Goal: Task Accomplishment & Management: Use online tool/utility

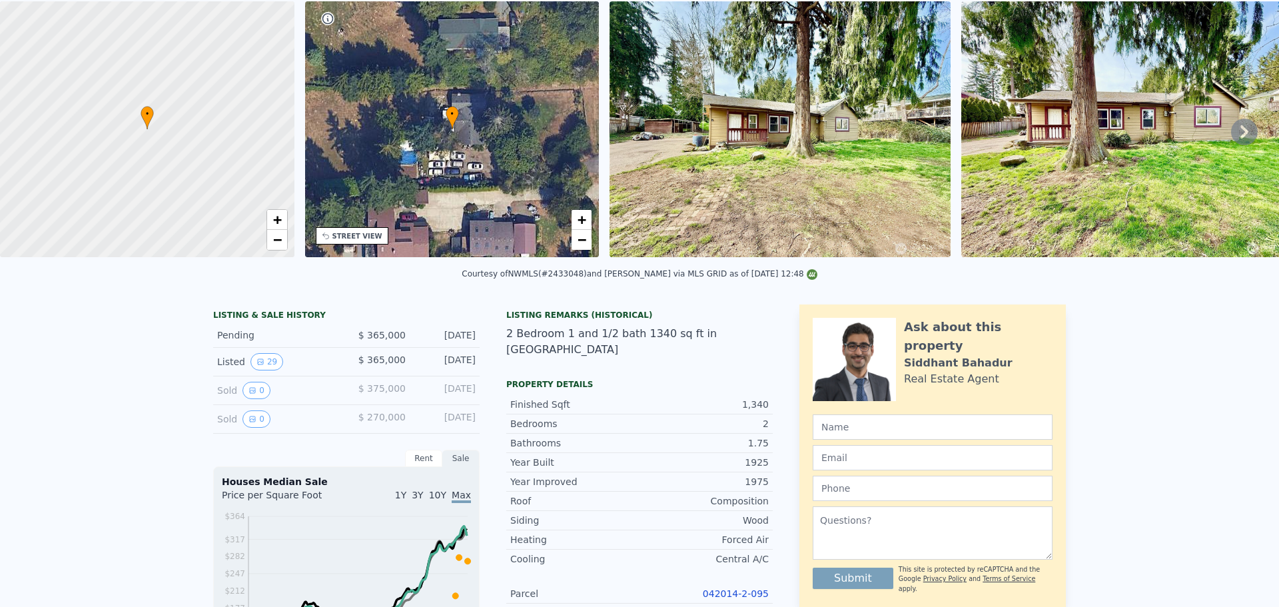
scroll to position [5, 0]
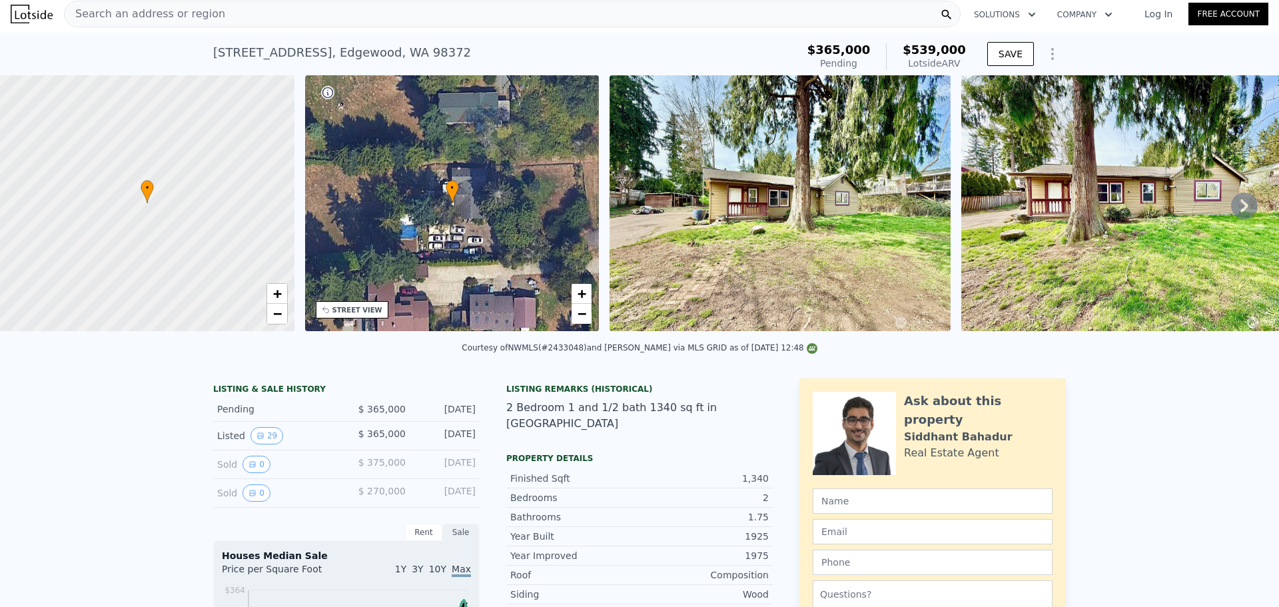
click at [219, 12] on div "Search an address or region" at bounding box center [512, 14] width 897 height 27
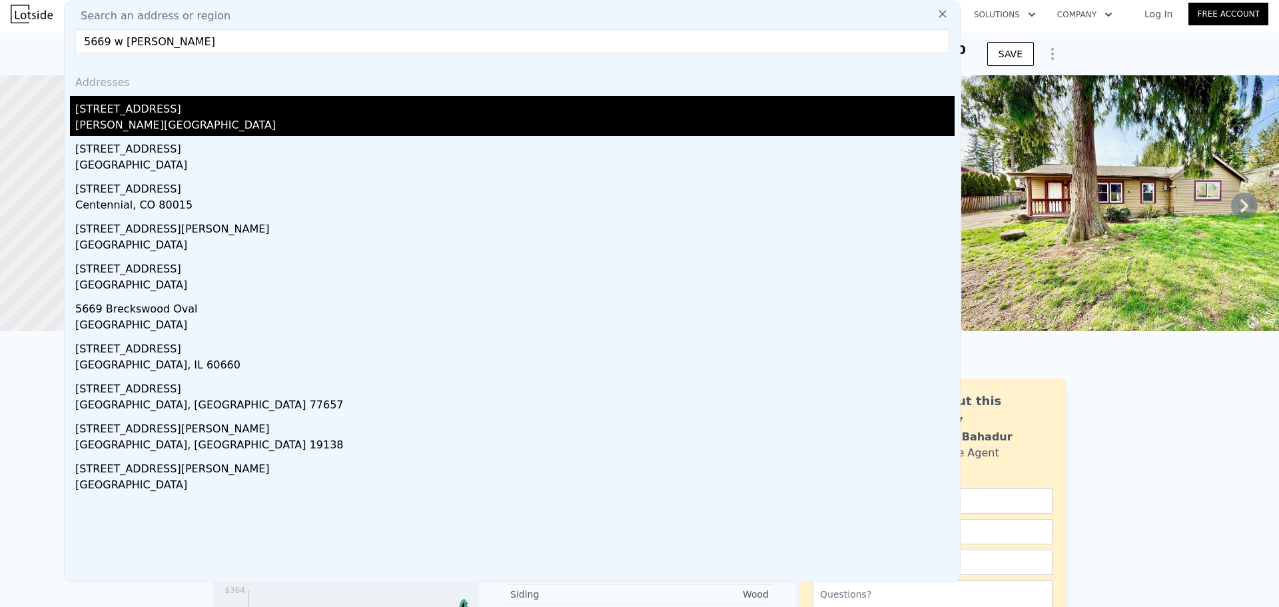
type input "5669 w [PERSON_NAME]"
click at [165, 123] on div "[PERSON_NAME][GEOGRAPHIC_DATA]" at bounding box center [514, 126] width 879 height 19
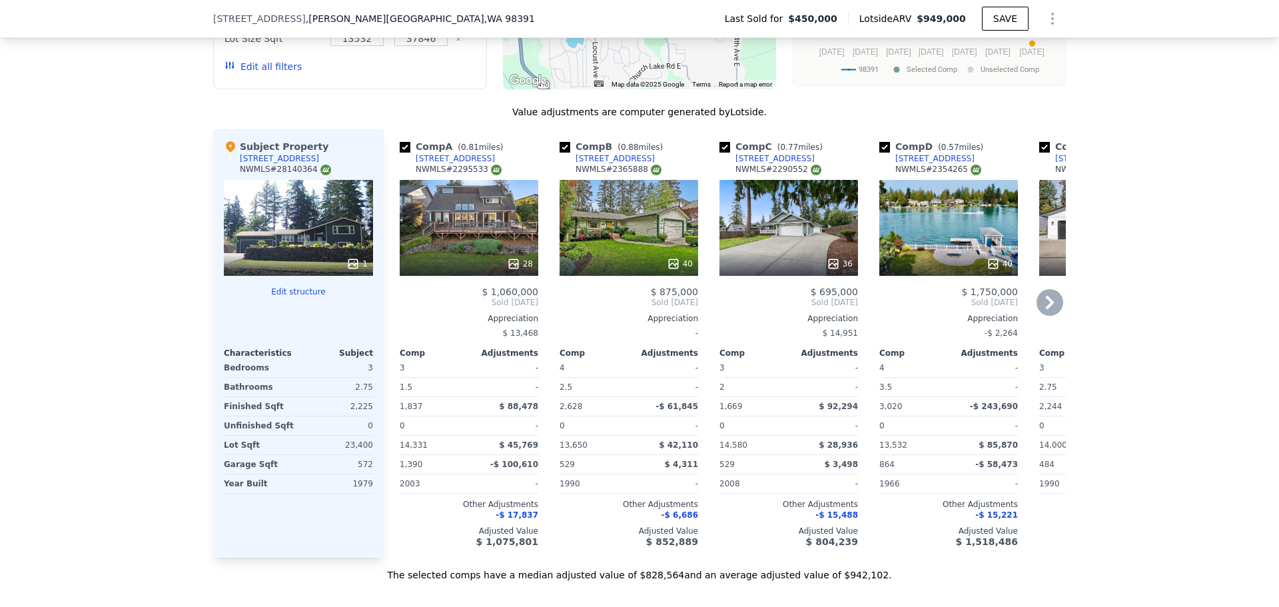
scroll to position [1332, 0]
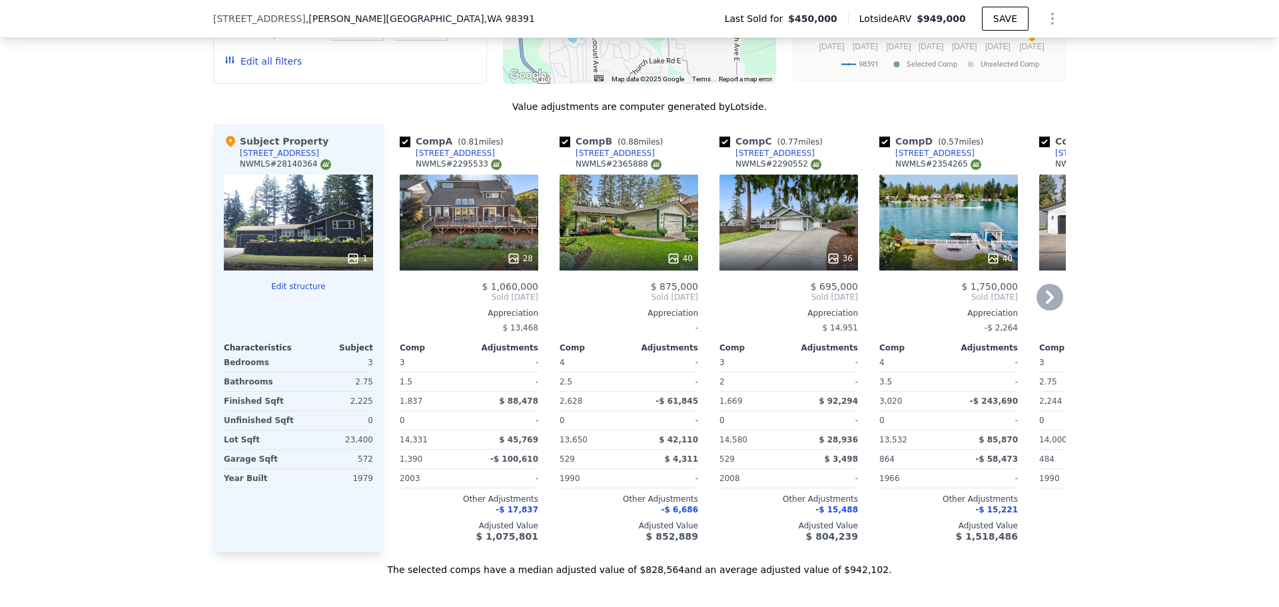
click at [497, 242] on div "28" at bounding box center [469, 223] width 139 height 96
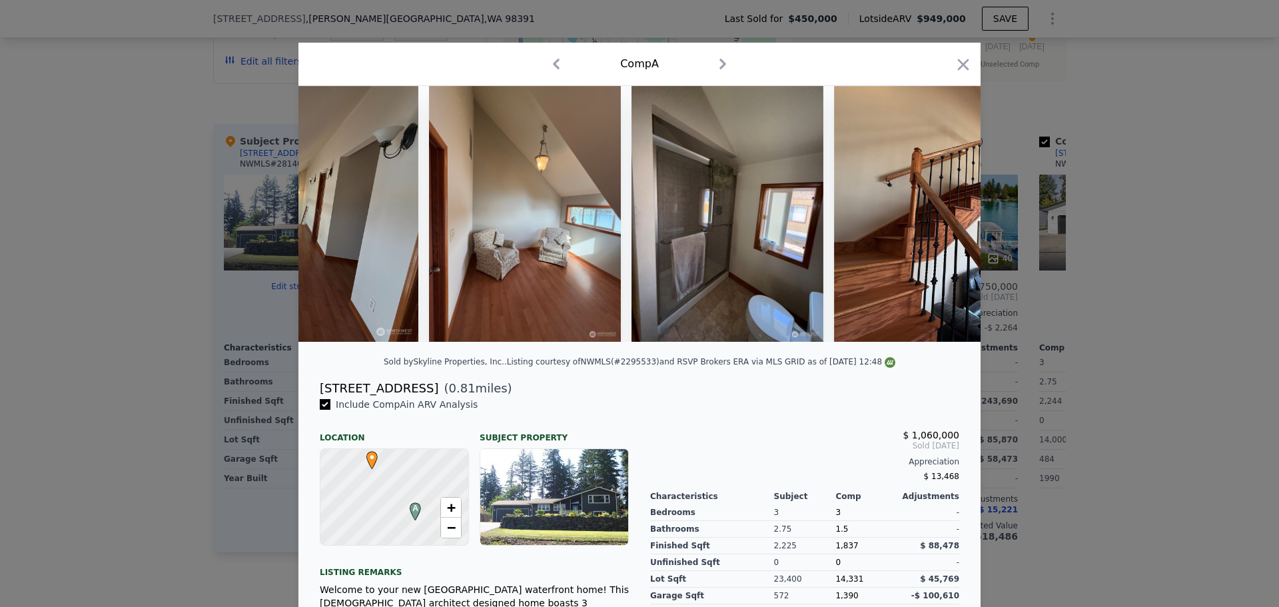
scroll to position [0, 8666]
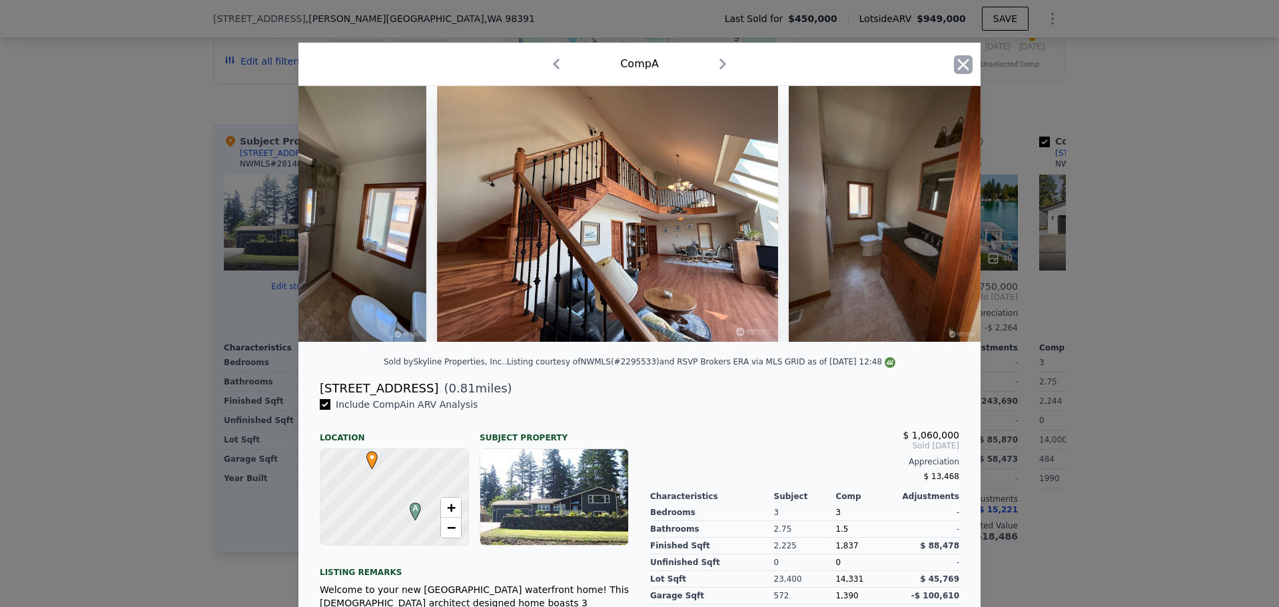
click at [959, 57] on icon "button" at bounding box center [963, 64] width 19 height 19
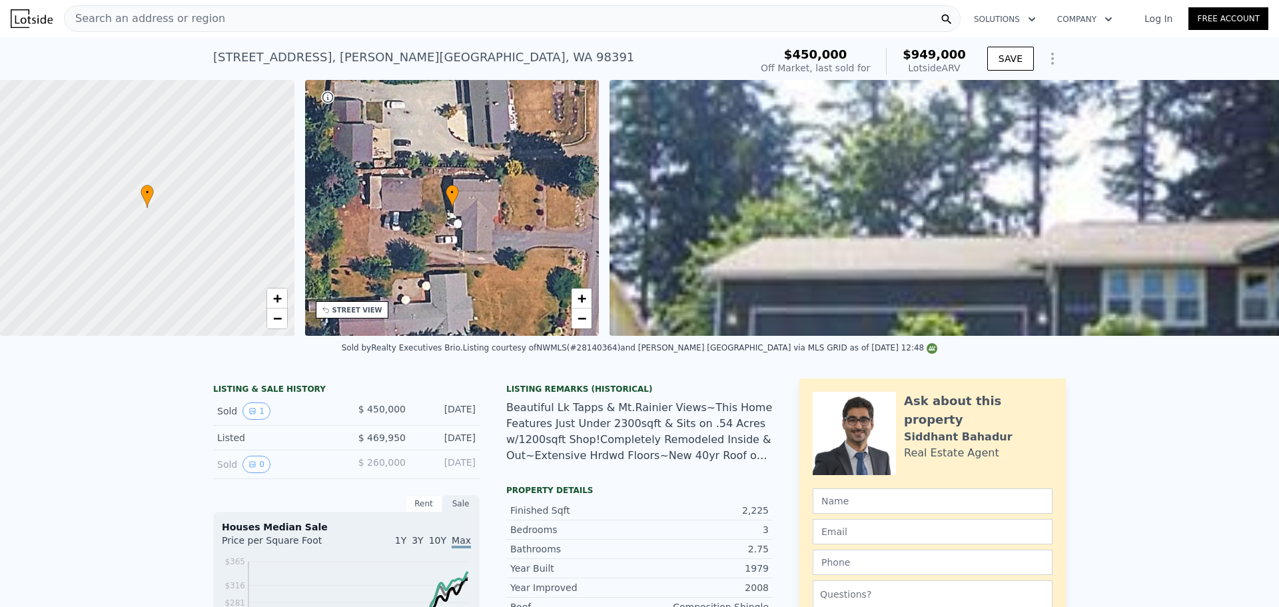
click at [161, 15] on span "Search an address or region" at bounding box center [145, 19] width 161 height 16
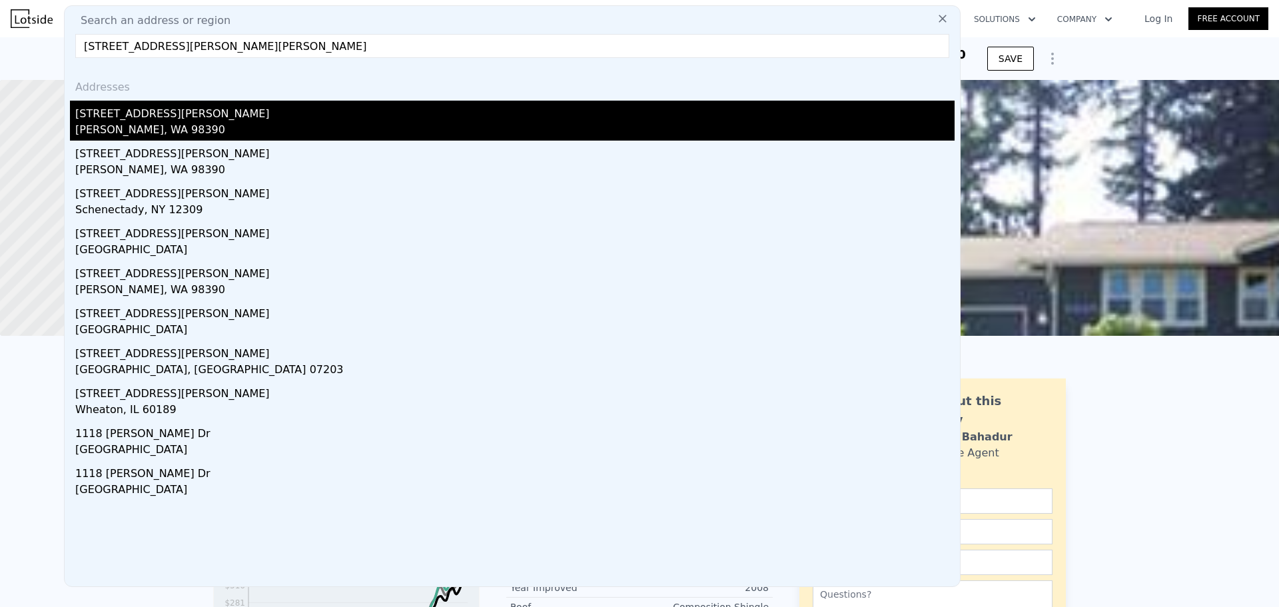
type input "[STREET_ADDRESS][PERSON_NAME][PERSON_NAME]"
click at [141, 122] on div "[PERSON_NAME], WA 98390" at bounding box center [514, 131] width 879 height 19
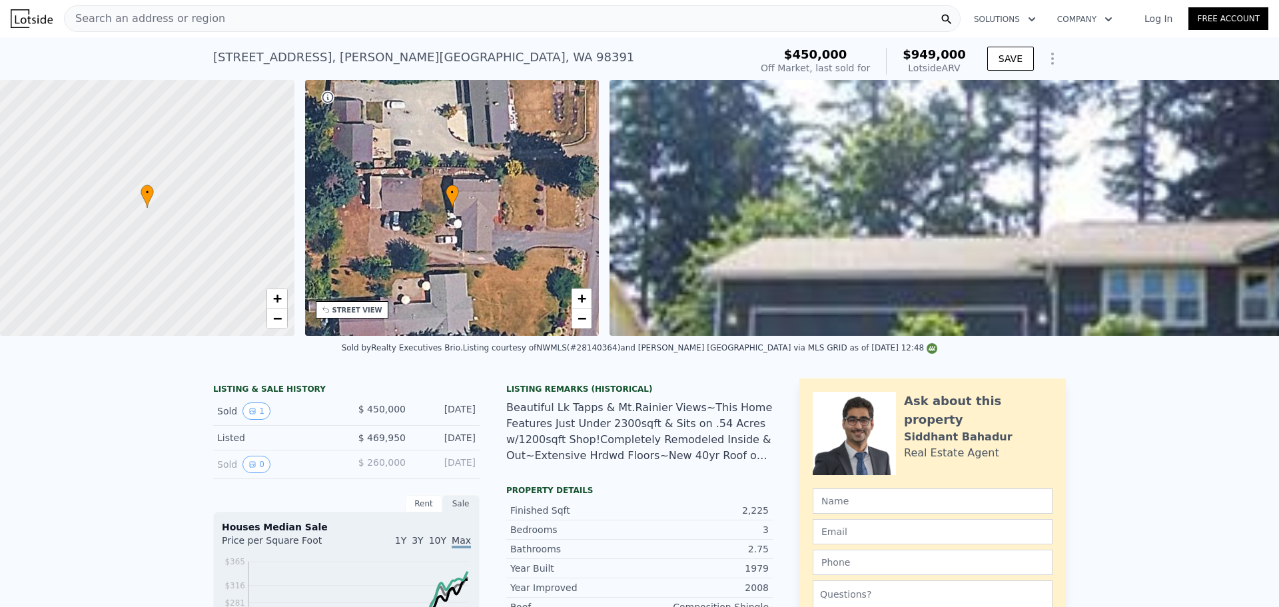
type input "1.75"
type input "2.5"
type input "1404"
type input "2369"
type input "7369"
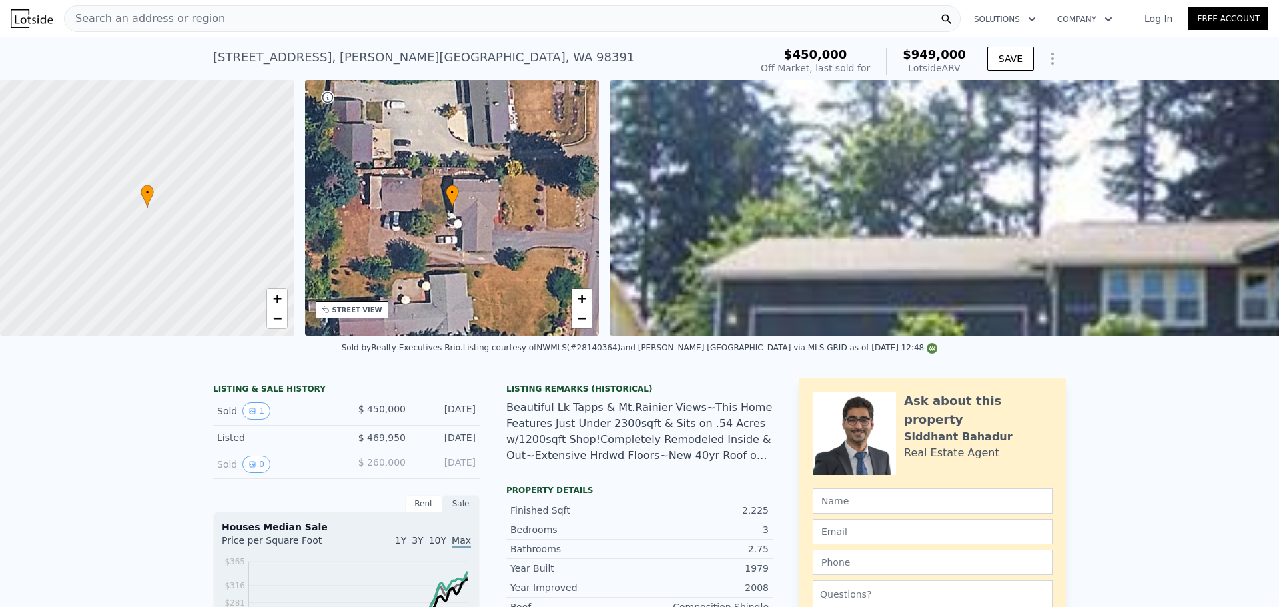
type input "19600"
type input "$ 584,000"
type input "$ 34,156"
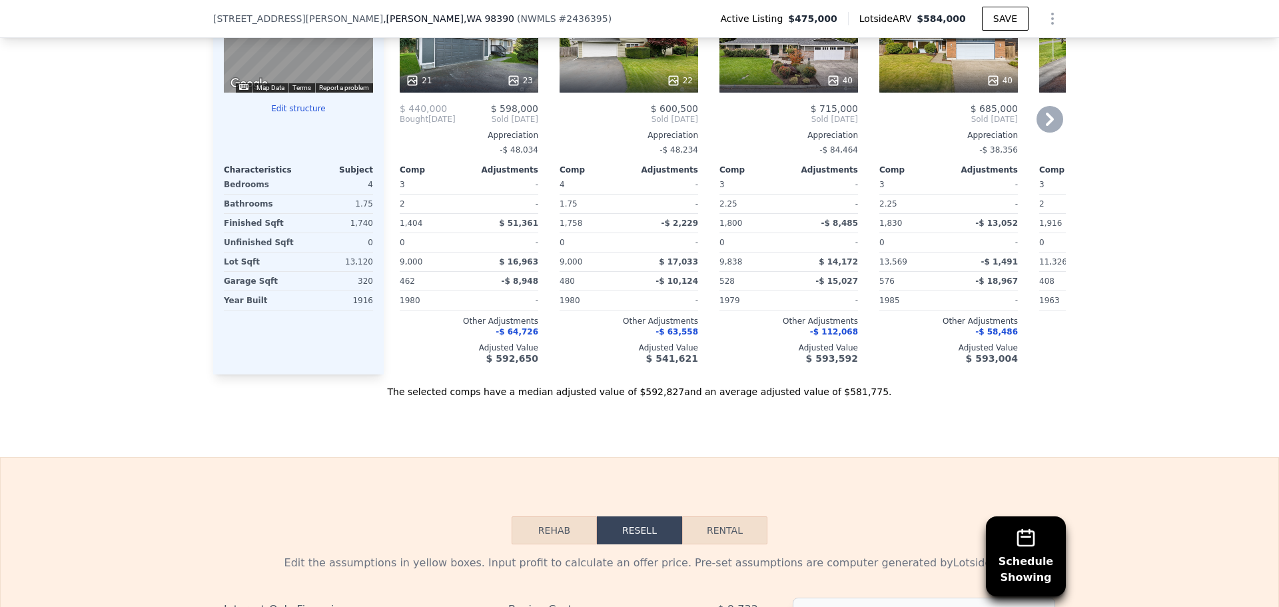
scroll to position [2127, 0]
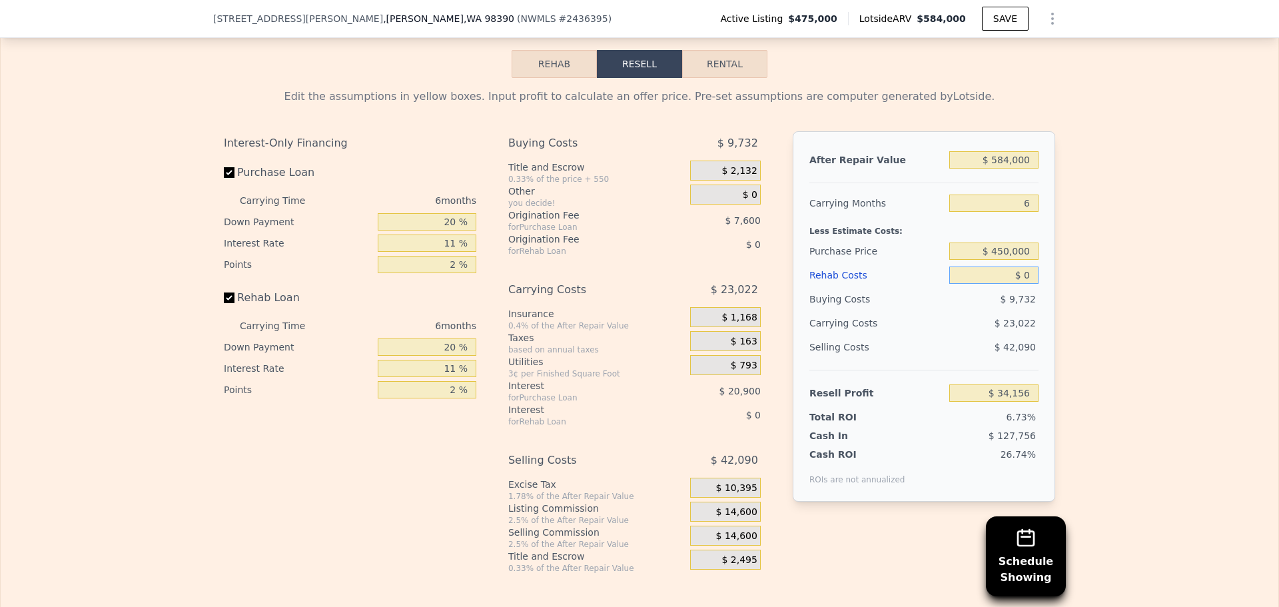
click at [1021, 281] on input "$ 0" at bounding box center [993, 274] width 89 height 17
click at [1111, 284] on div "Edit the assumptions in yellow boxes. Input profit to calculate an offer price.…" at bounding box center [640, 326] width 1278 height 496
click at [751, 493] on span "$ 10,395" at bounding box center [736, 488] width 41 height 12
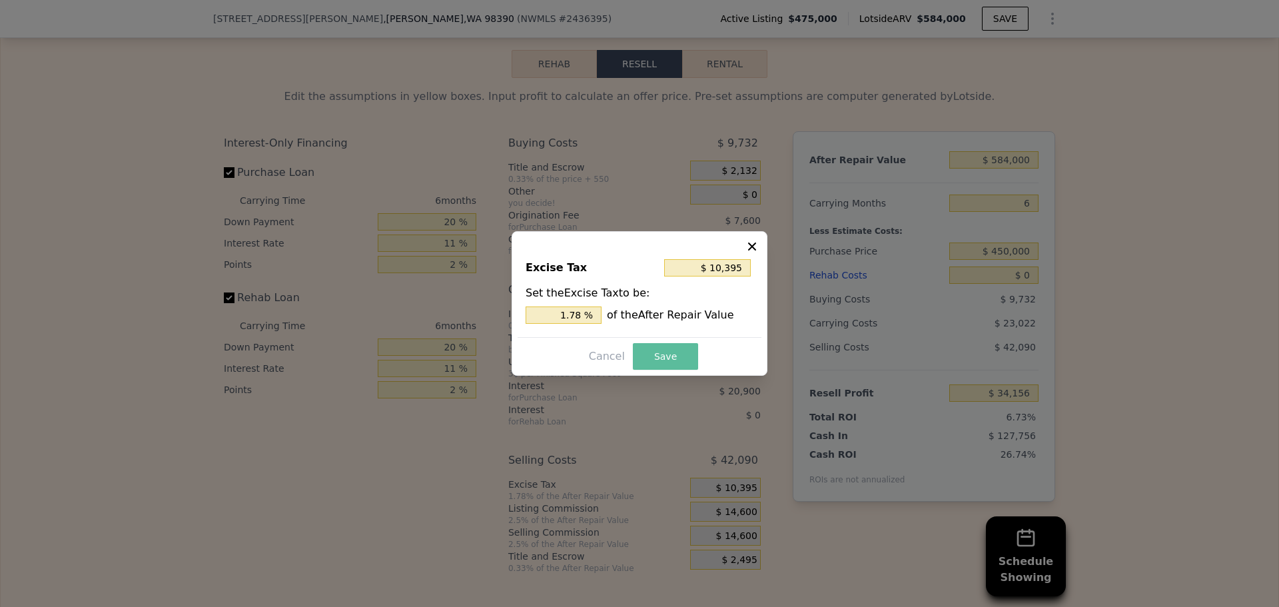
click at [662, 366] on button "Save" at bounding box center [665, 356] width 65 height 27
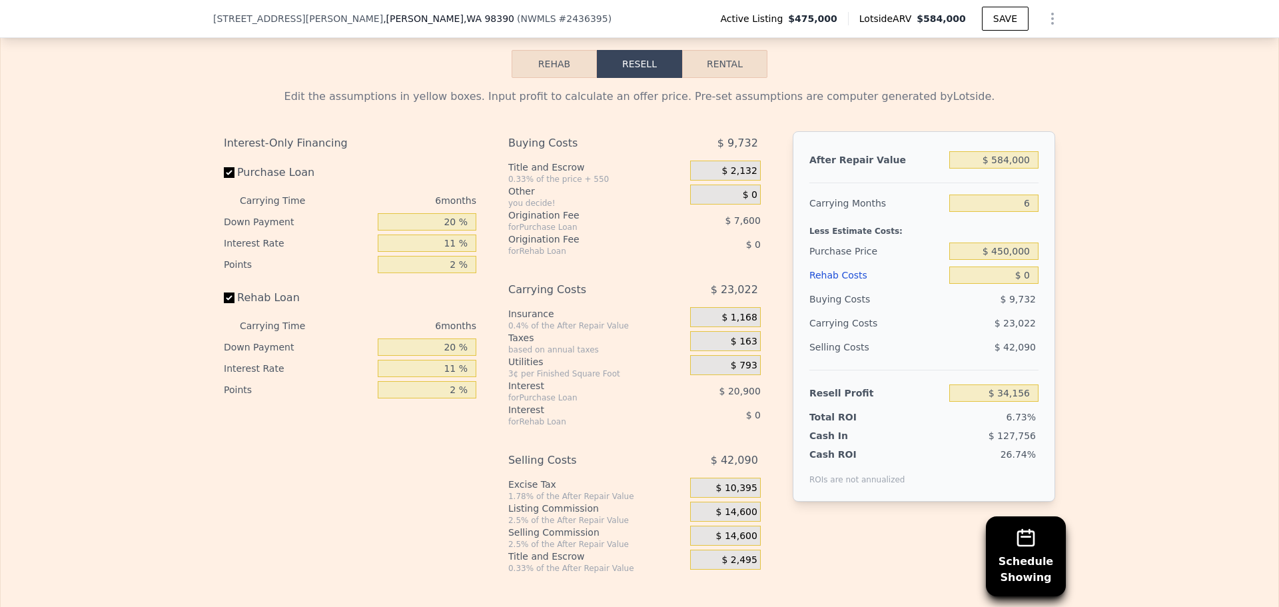
click at [747, 516] on span "$ 14,600" at bounding box center [736, 512] width 41 height 12
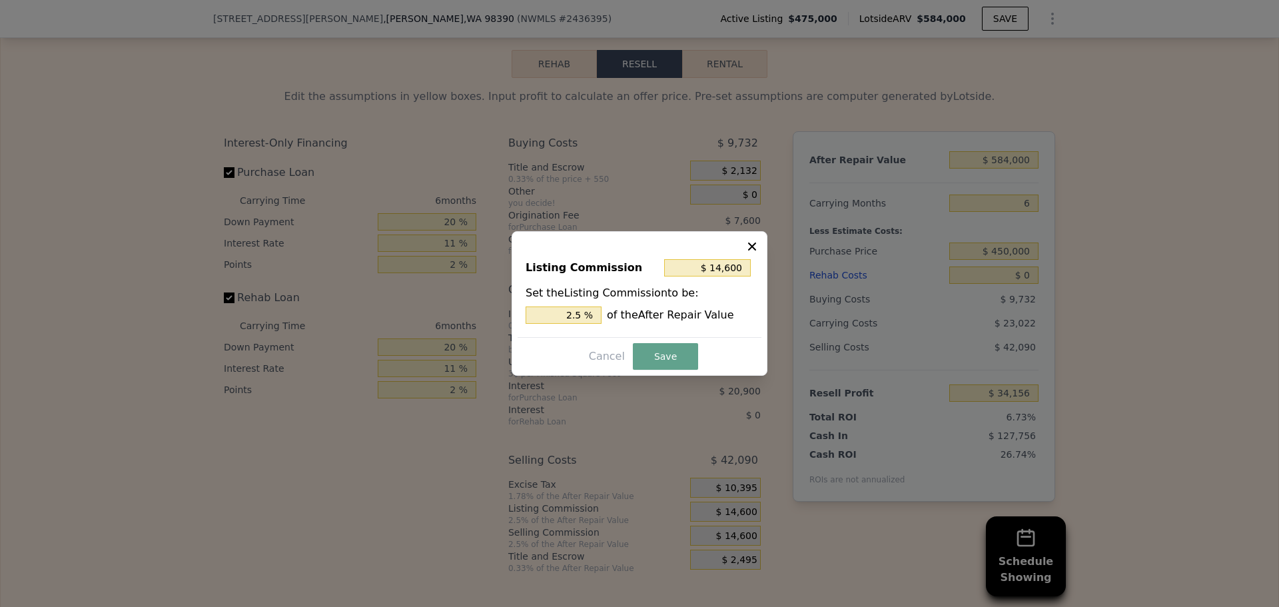
click at [752, 252] on icon at bounding box center [751, 246] width 13 height 13
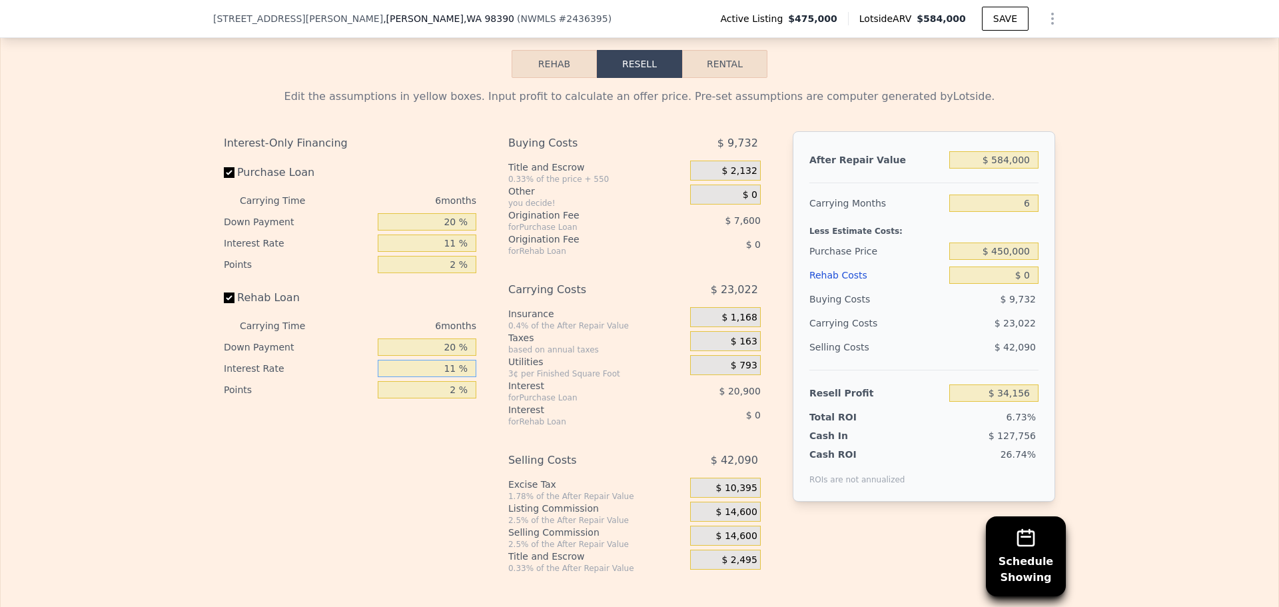
drag, startPoint x: 454, startPoint y: 373, endPoint x: 383, endPoint y: 366, distance: 71.7
click at [383, 366] on input "11 %" at bounding box center [427, 368] width 99 height 17
click at [454, 376] on input "11 %" at bounding box center [427, 368] width 99 height 17
